Goal: Navigation & Orientation: Go to known website

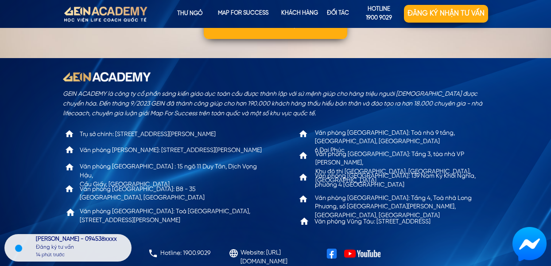
scroll to position [2866, 0]
